Goal: Check status: Check status

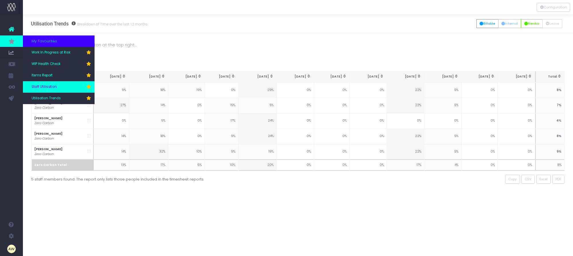
click at [56, 85] on span "Staff Utilisation" at bounding box center [43, 86] width 25 height 5
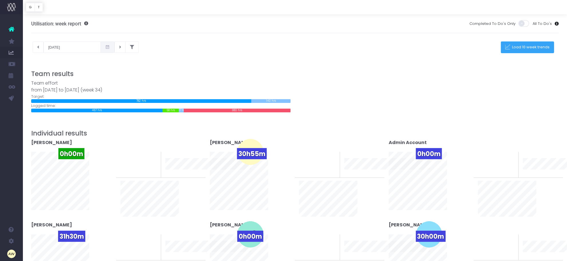
click at [526, 48] on span "Load 10 week trends" at bounding box center [531, 47] width 40 height 5
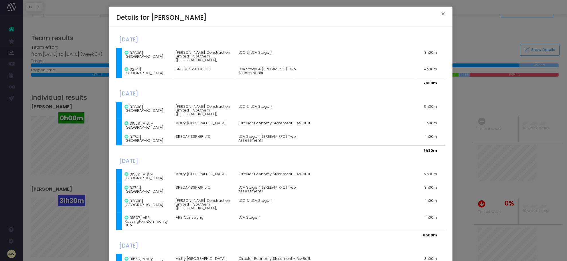
click at [438, 15] on button "×" at bounding box center [443, 14] width 12 height 9
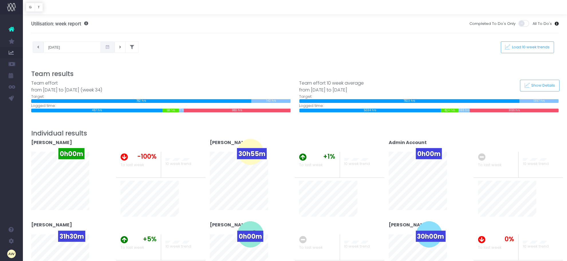
click at [35, 48] on button at bounding box center [38, 47] width 11 height 11
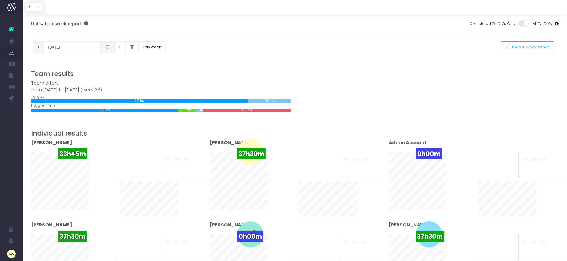
click at [38, 47] on icon at bounding box center [38, 47] width 2 height 0
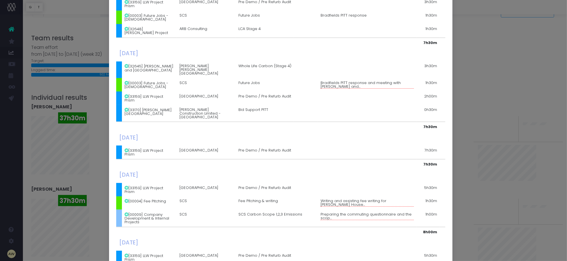
scroll to position [72, 0]
click at [337, 199] on span "Writing and assisting fee writing for [PERSON_NAME] House..." at bounding box center [367, 203] width 93 height 8
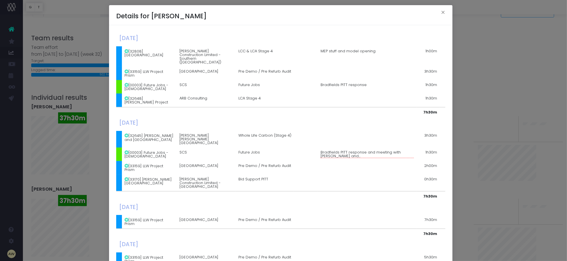
scroll to position [0, 0]
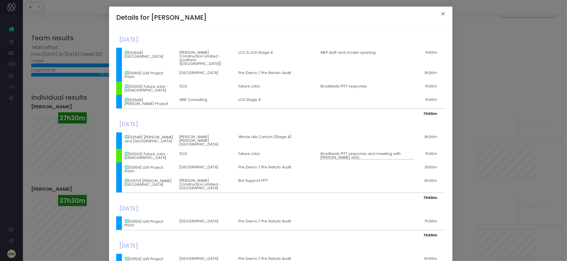
click at [438, 15] on button "×" at bounding box center [443, 14] width 12 height 9
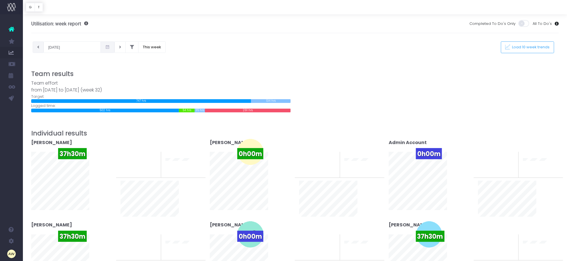
click at [36, 49] on button at bounding box center [38, 47] width 11 height 11
type input "[DATE]"
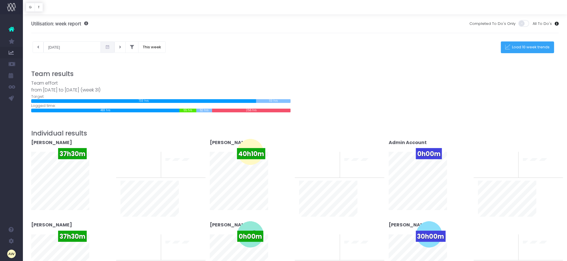
click at [518, 46] on span "Load 10 week trends" at bounding box center [531, 47] width 40 height 5
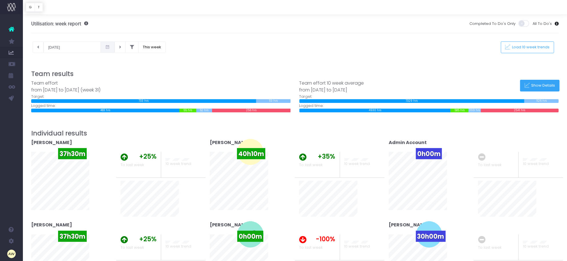
click at [540, 82] on button "Show Details" at bounding box center [540, 86] width 40 height 12
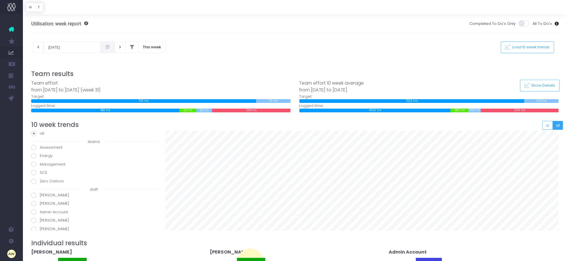
click at [48, 220] on label "[PERSON_NAME]" at bounding box center [93, 221] width 125 height 6
click at [44, 220] on input "[PERSON_NAME]" at bounding box center [42, 220] width 4 height 4
radio input "true"
click at [119, 47] on icon at bounding box center [120, 47] width 2 height 0
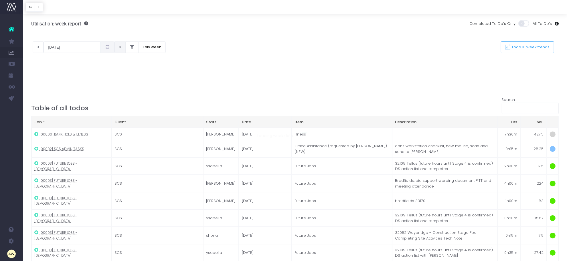
type input "[DATE]"
radio input "true"
click at [117, 49] on div at bounding box center [283, 130] width 567 height 261
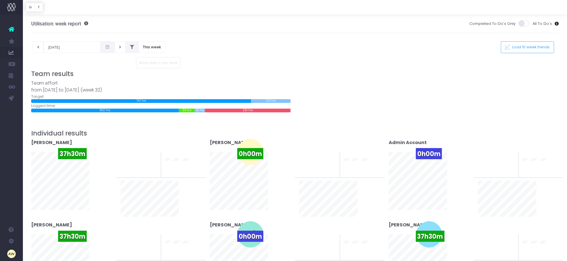
click at [130, 47] on icon at bounding box center [132, 47] width 4 height 0
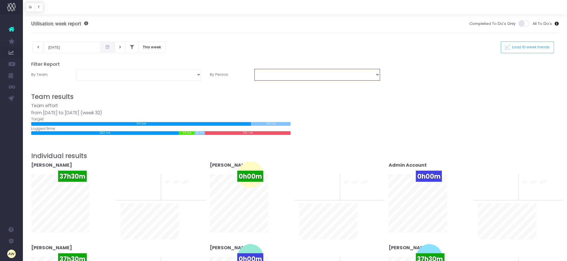
click at [283, 76] on select "[PERSON_NAME] [PERSON_NAME] Admin Account [PERSON_NAME] [PERSON_NAME] [PERSON_N…" at bounding box center [317, 74] width 125 height 11
select select "9398"
click at [255, 69] on select "[PERSON_NAME] [PERSON_NAME] Admin Account [PERSON_NAME] [PERSON_NAME] [PERSON_N…" at bounding box center [317, 74] width 125 height 11
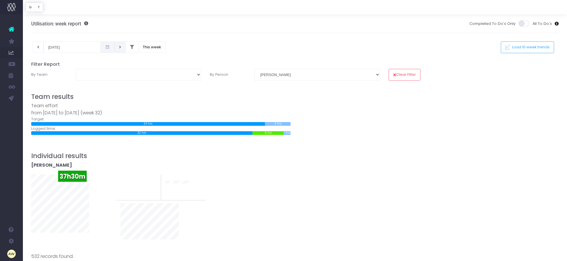
click at [119, 47] on icon at bounding box center [120, 47] width 2 height 0
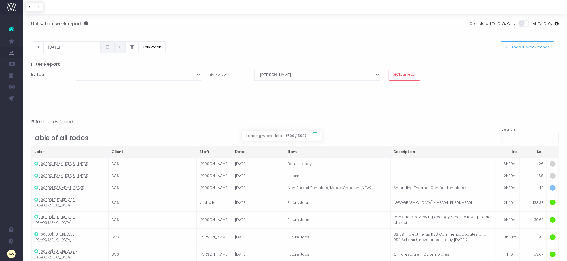
click at [118, 47] on div at bounding box center [283, 130] width 567 height 261
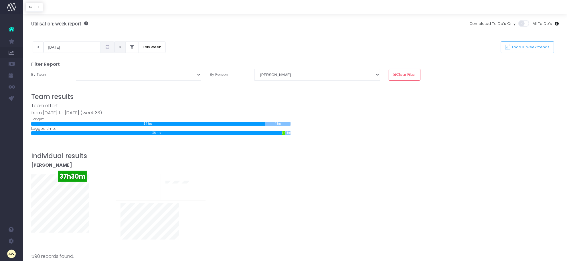
click at [116, 48] on button at bounding box center [120, 47] width 11 height 11
type input "[DATE]"
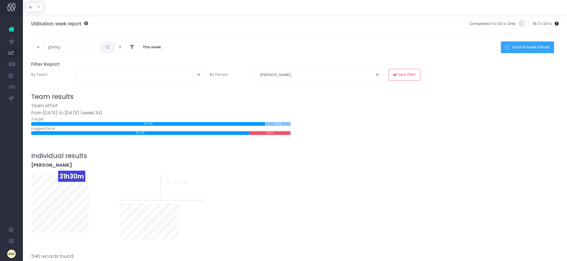
click at [515, 46] on span "Load 10 week trends" at bounding box center [531, 47] width 40 height 5
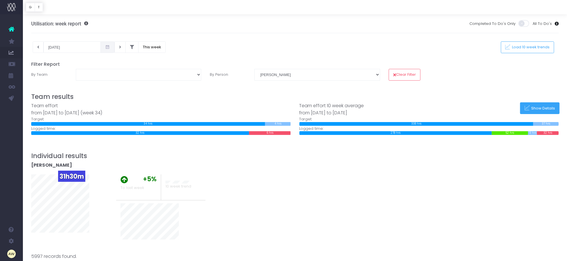
click at [538, 103] on button "Show Details" at bounding box center [540, 109] width 40 height 12
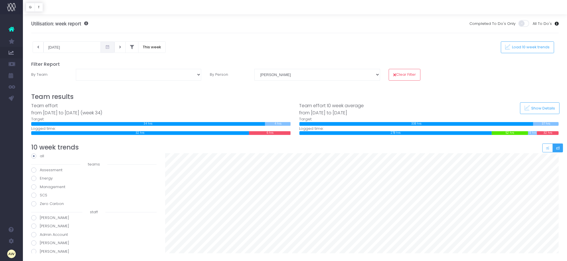
click at [58, 226] on label "[PERSON_NAME]" at bounding box center [93, 227] width 125 height 6
click at [44, 226] on input "[PERSON_NAME]" at bounding box center [42, 226] width 4 height 4
radio input "true"
click at [52, 208] on label "[PERSON_NAME]" at bounding box center [93, 208] width 125 height 6
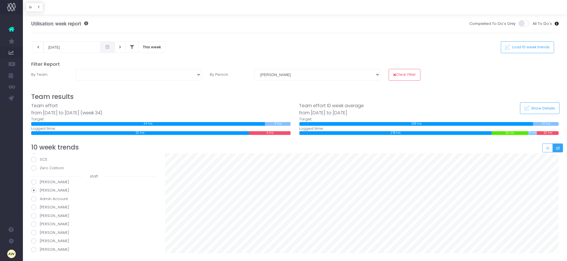
click at [44, 208] on input "[PERSON_NAME]" at bounding box center [42, 207] width 4 height 4
radio input "true"
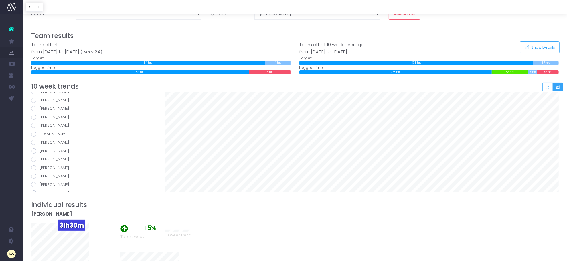
scroll to position [72, 0]
